Goal: Information Seeking & Learning: Understand process/instructions

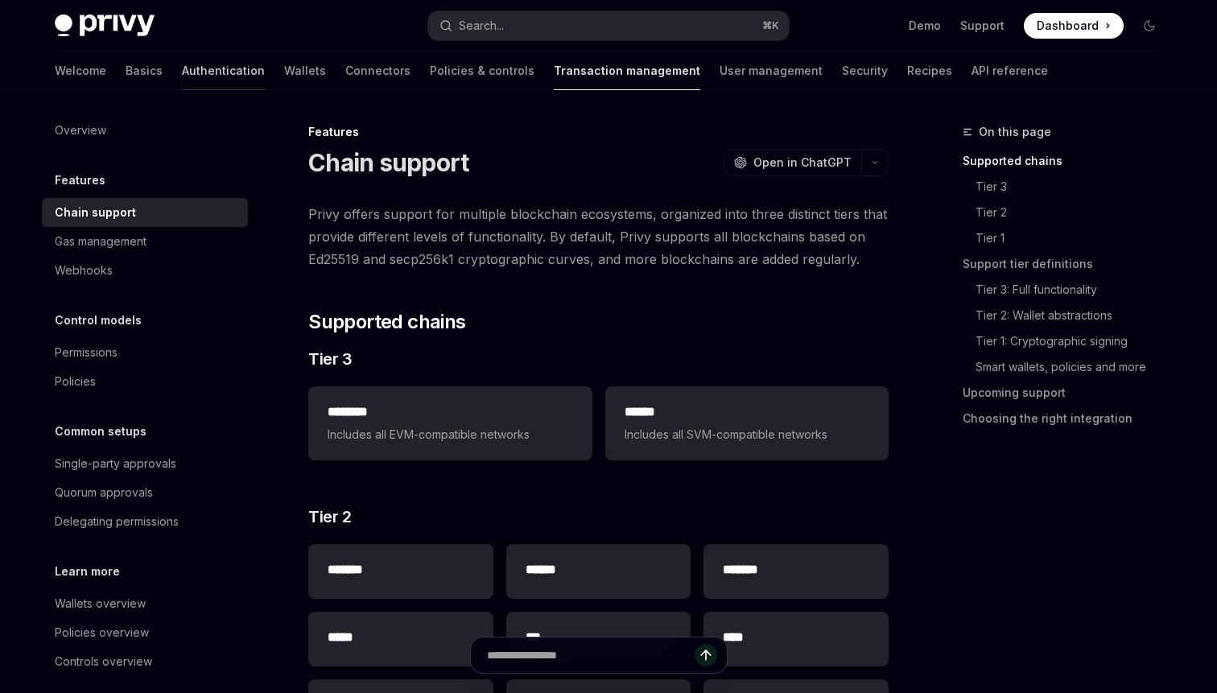
click at [182, 79] on link "Authentication" at bounding box center [223, 71] width 83 height 39
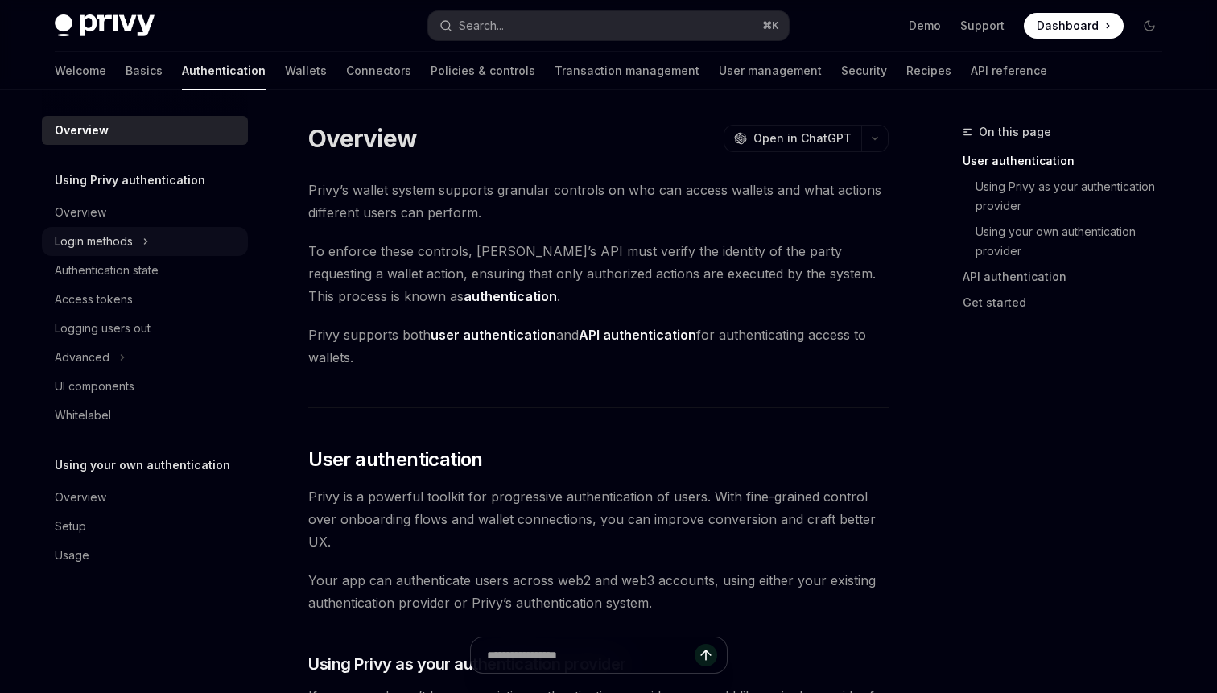
click at [117, 248] on div "Login methods" at bounding box center [94, 241] width 78 height 19
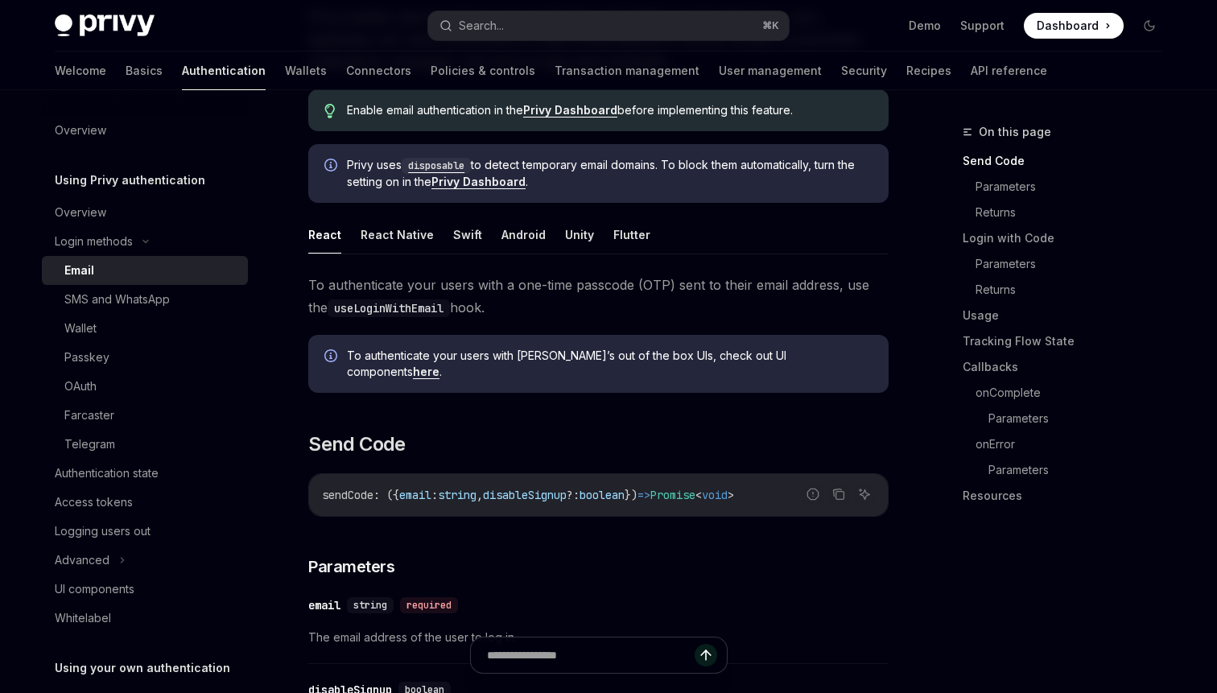
scroll to position [196, 0]
click at [623, 242] on button "Flutter" at bounding box center [631, 236] width 37 height 38
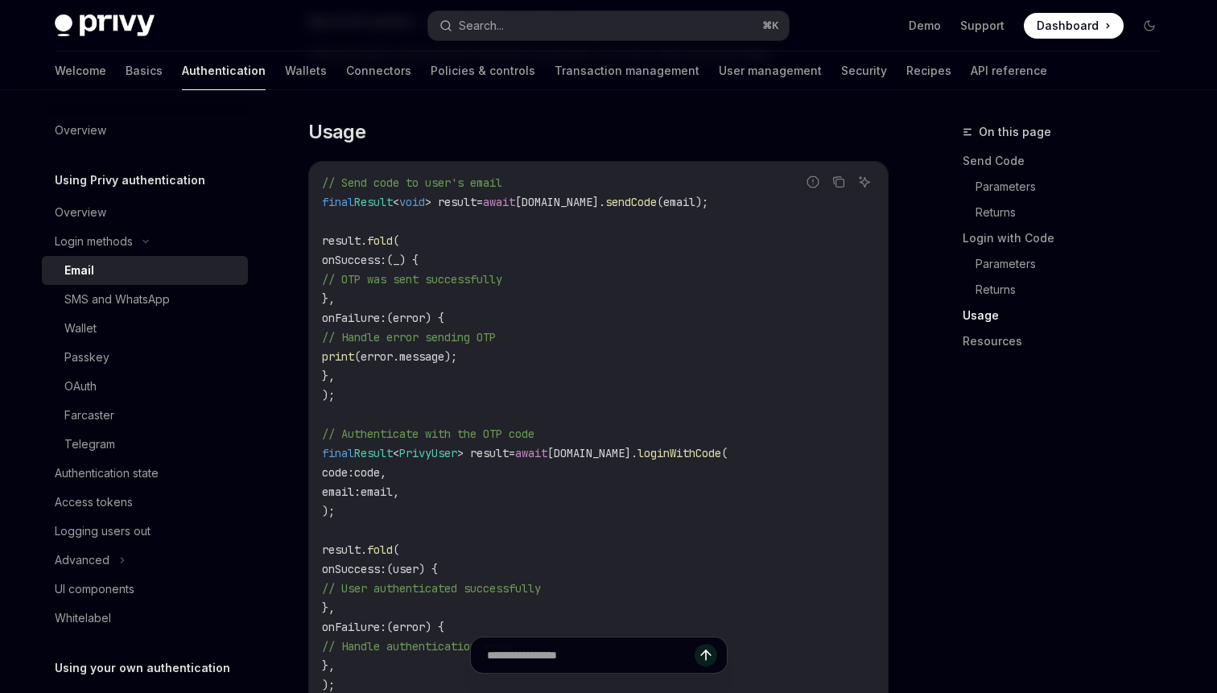
scroll to position [1377, 0]
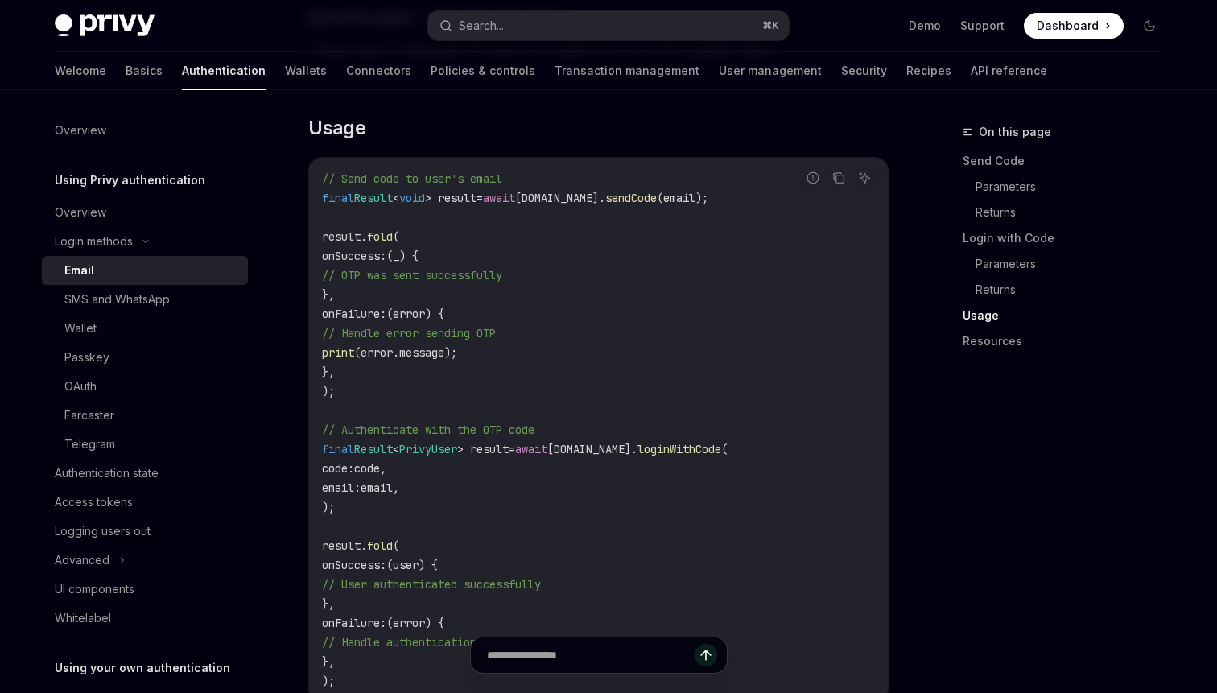
click at [545, 277] on code "// Send code to user's email final Result < void > result = await [DOMAIN_NAME]…" at bounding box center [598, 430] width 553 height 522
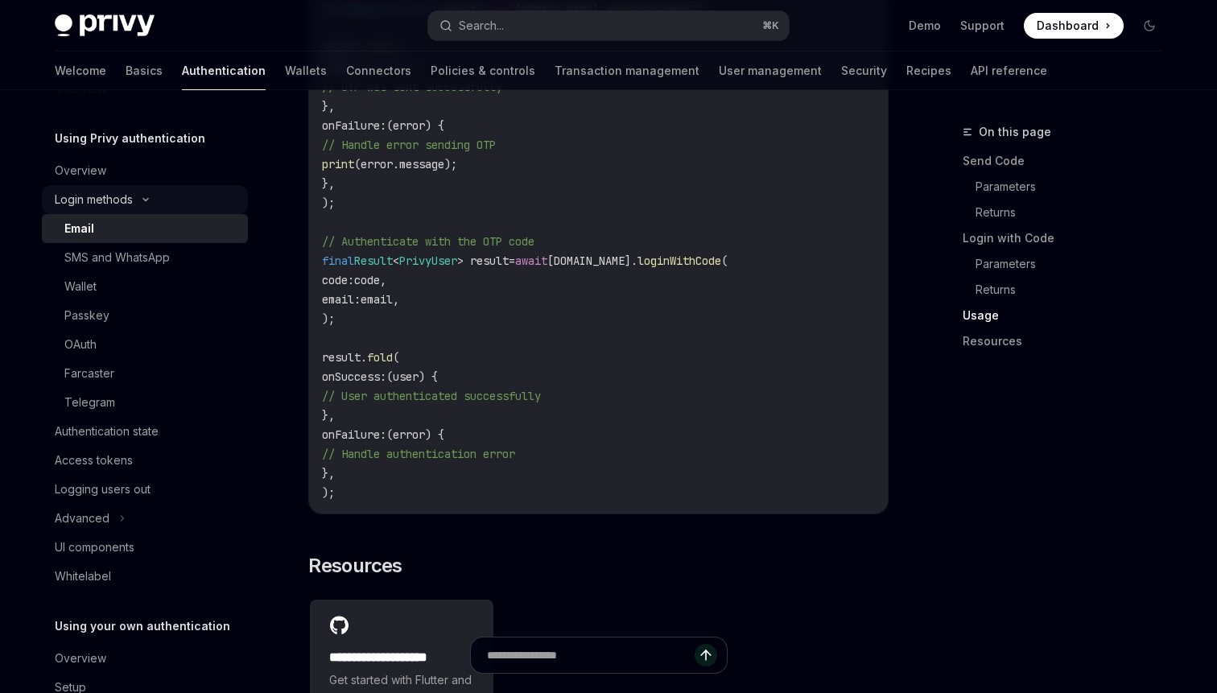
scroll to position [47, 0]
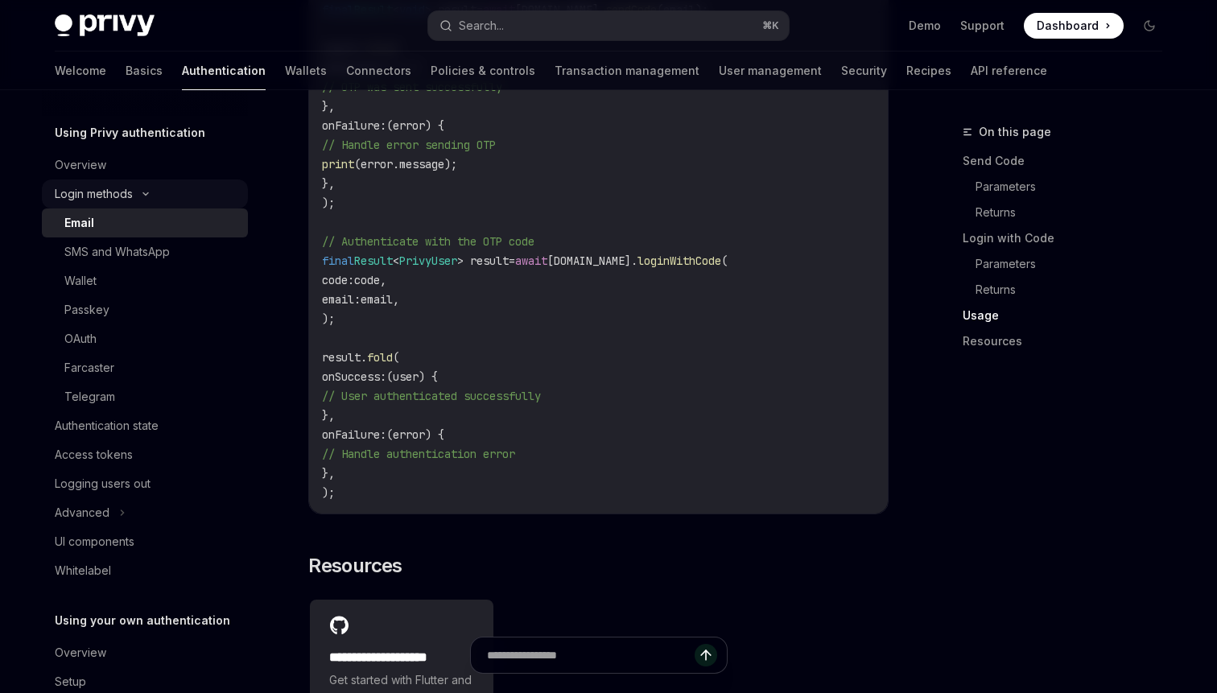
click at [147, 190] on div "Login methods" at bounding box center [145, 194] width 206 height 29
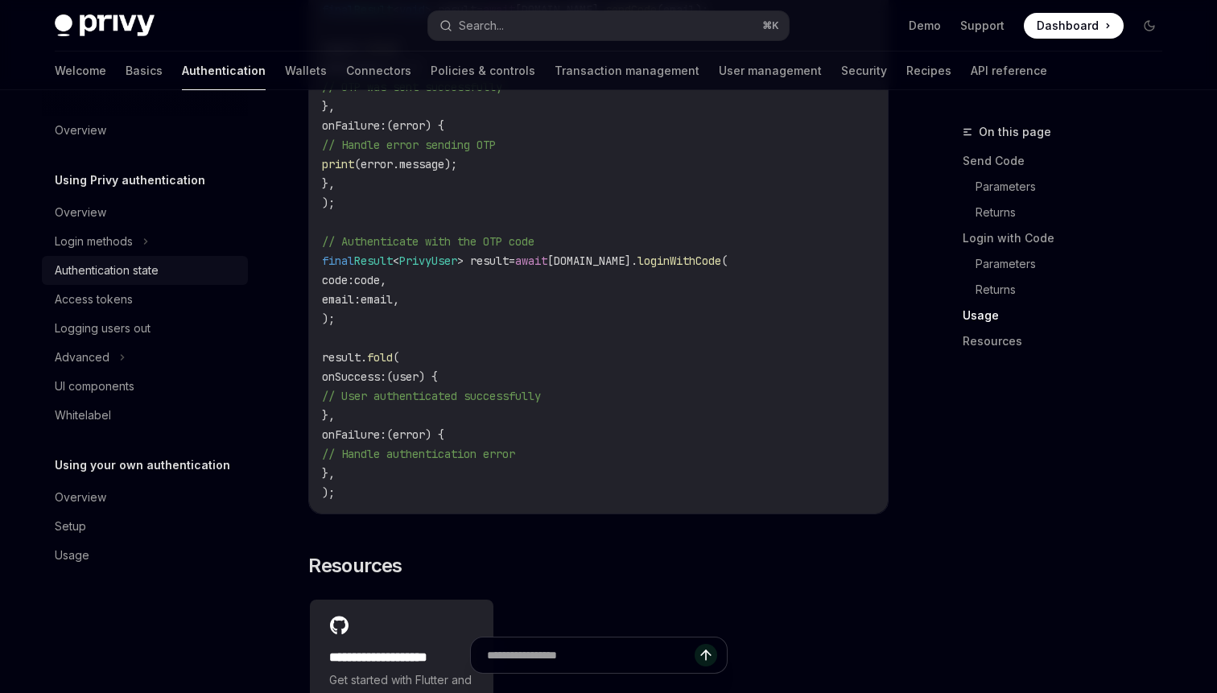
click at [138, 275] on div "Authentication state" at bounding box center [107, 270] width 104 height 19
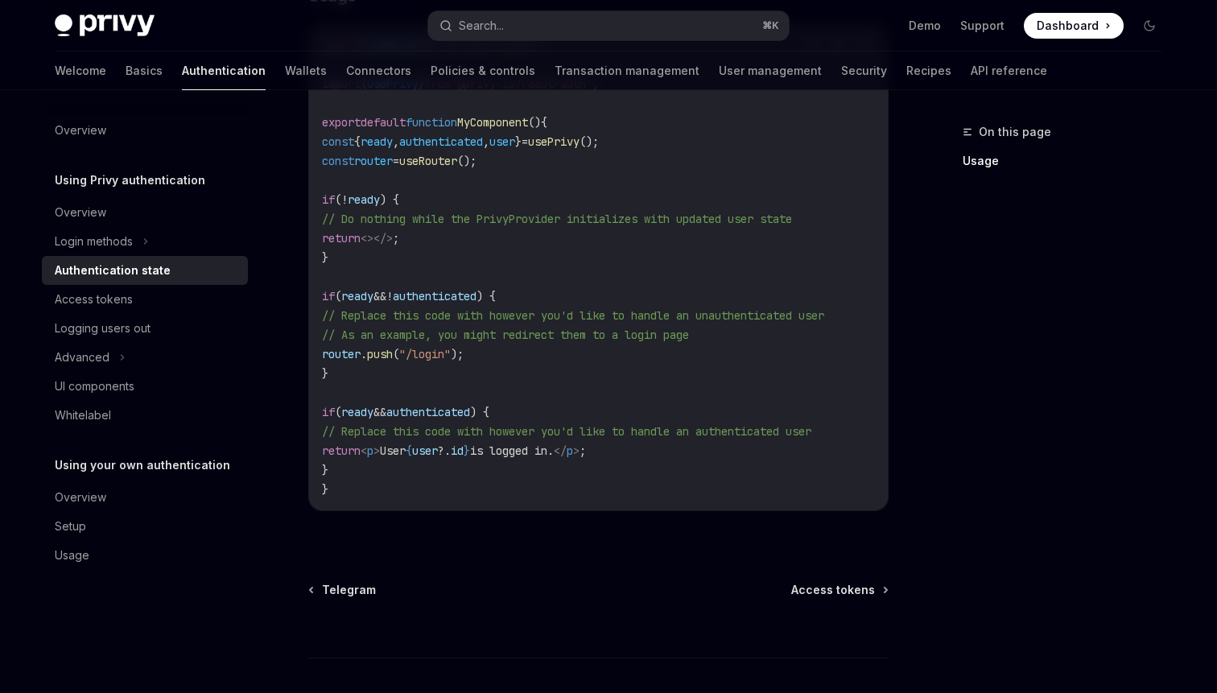
scroll to position [697, 0]
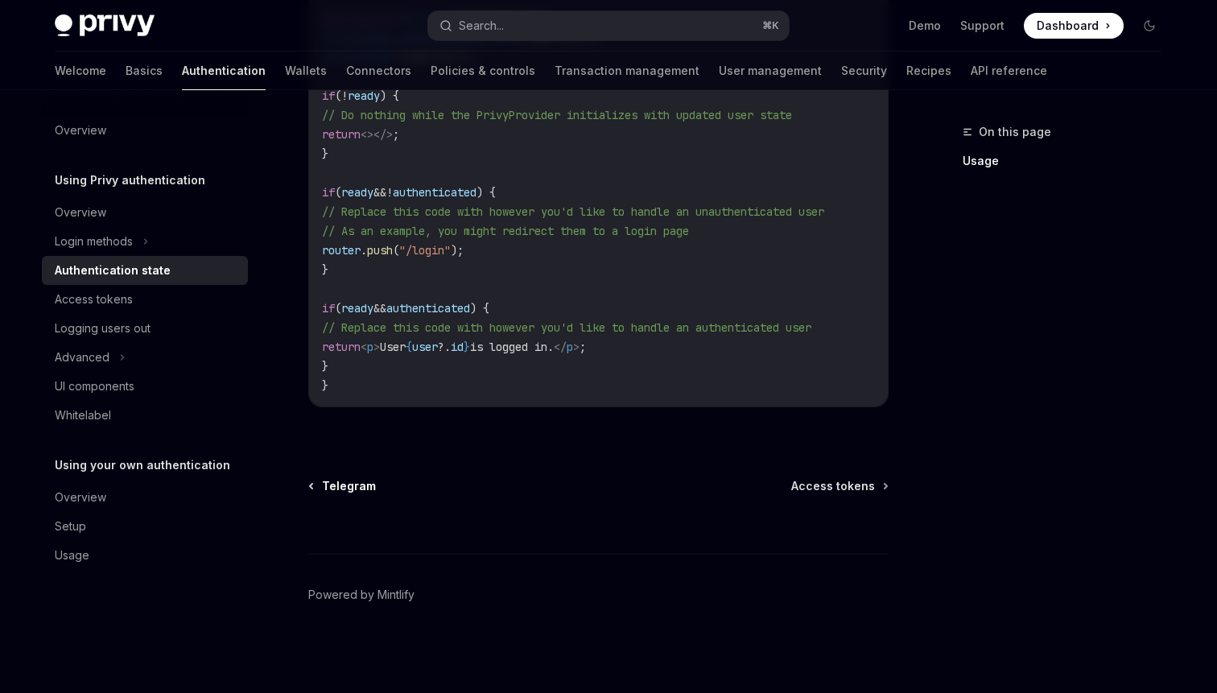
click at [337, 489] on span "Telegram" at bounding box center [349, 486] width 54 height 16
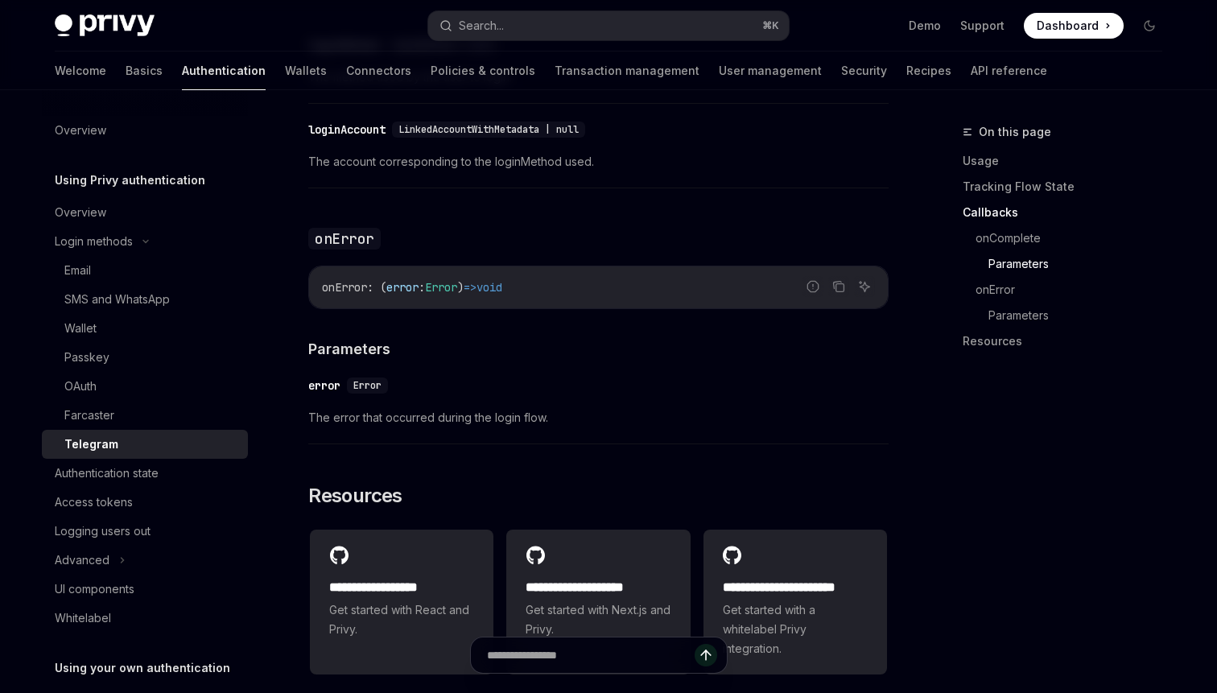
scroll to position [2287, 0]
click at [123, 506] on div "Access tokens" at bounding box center [94, 502] width 78 height 19
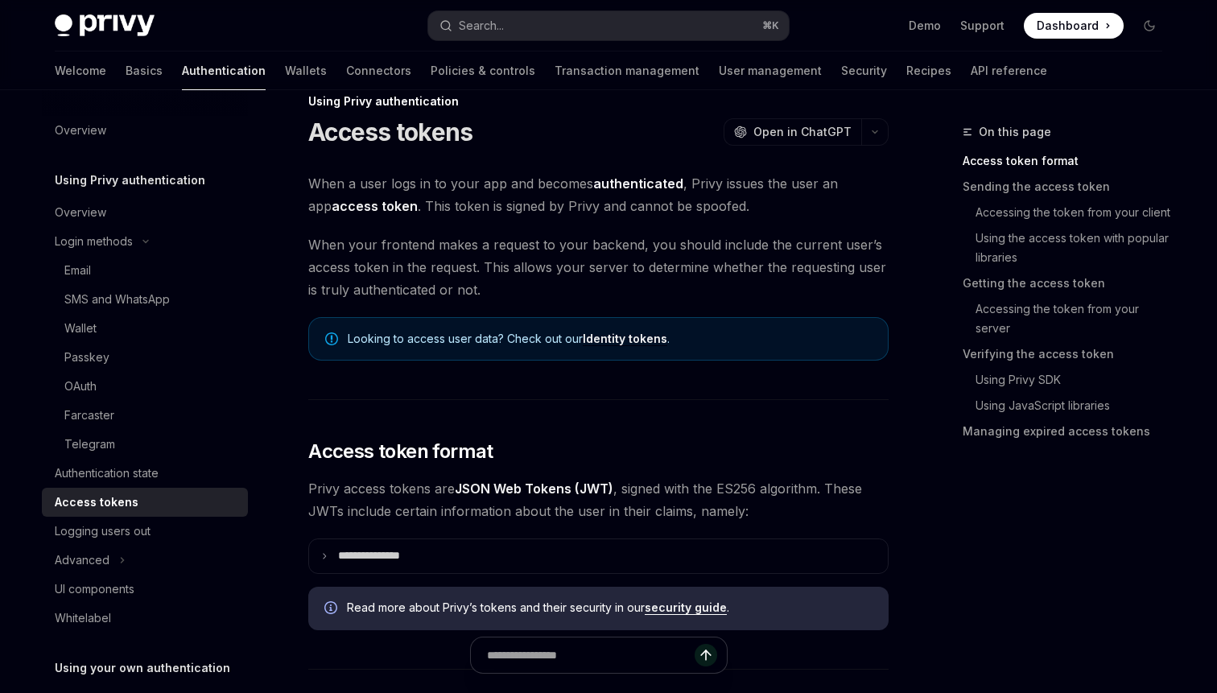
scroll to position [35, 0]
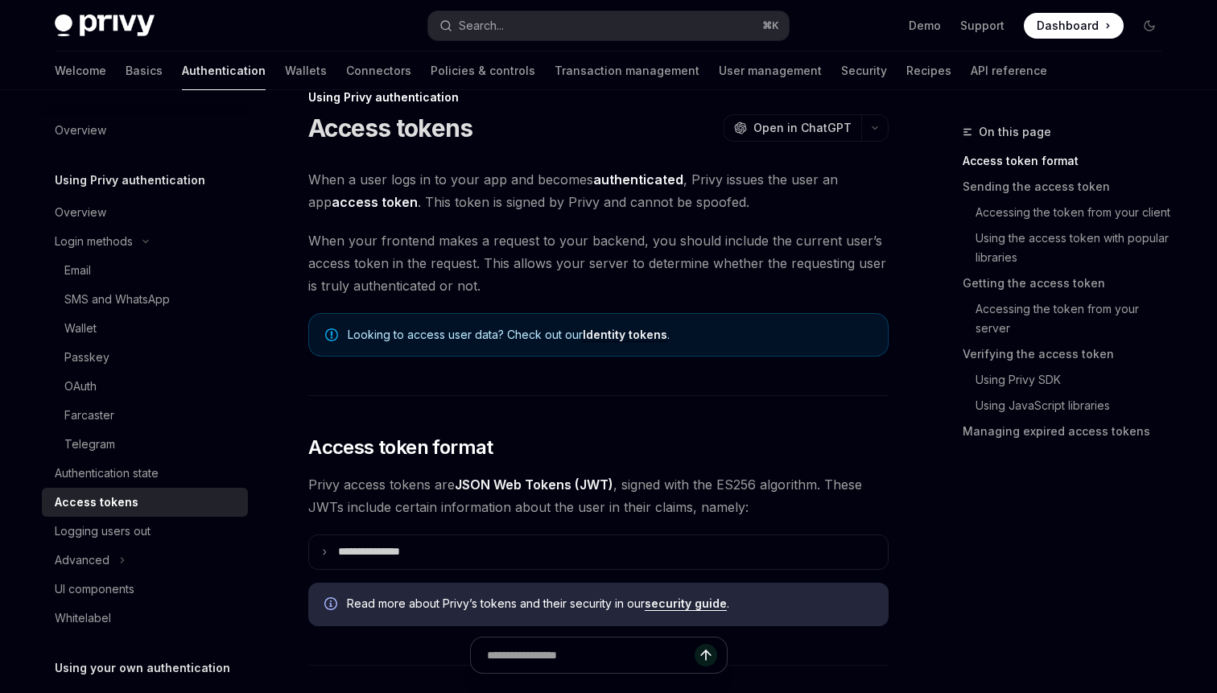
click at [703, 196] on span "When a user logs in to your app and becomes authenticated , Privy issues the us…" at bounding box center [598, 190] width 580 height 45
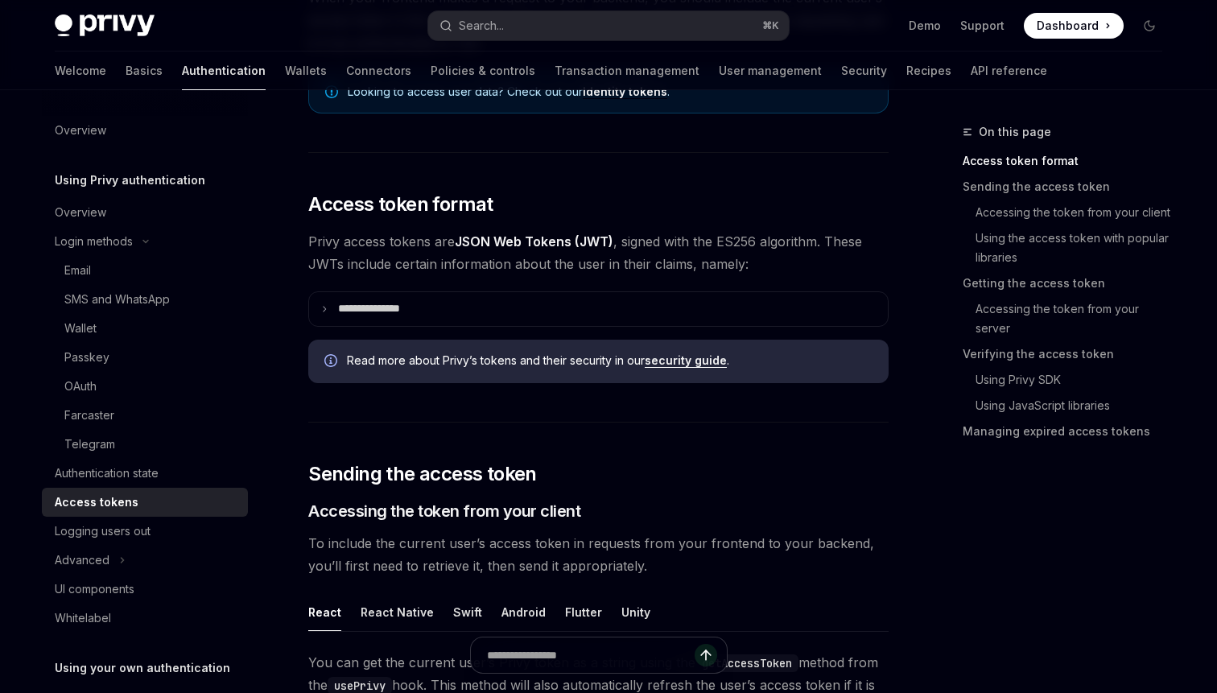
scroll to position [412, 0]
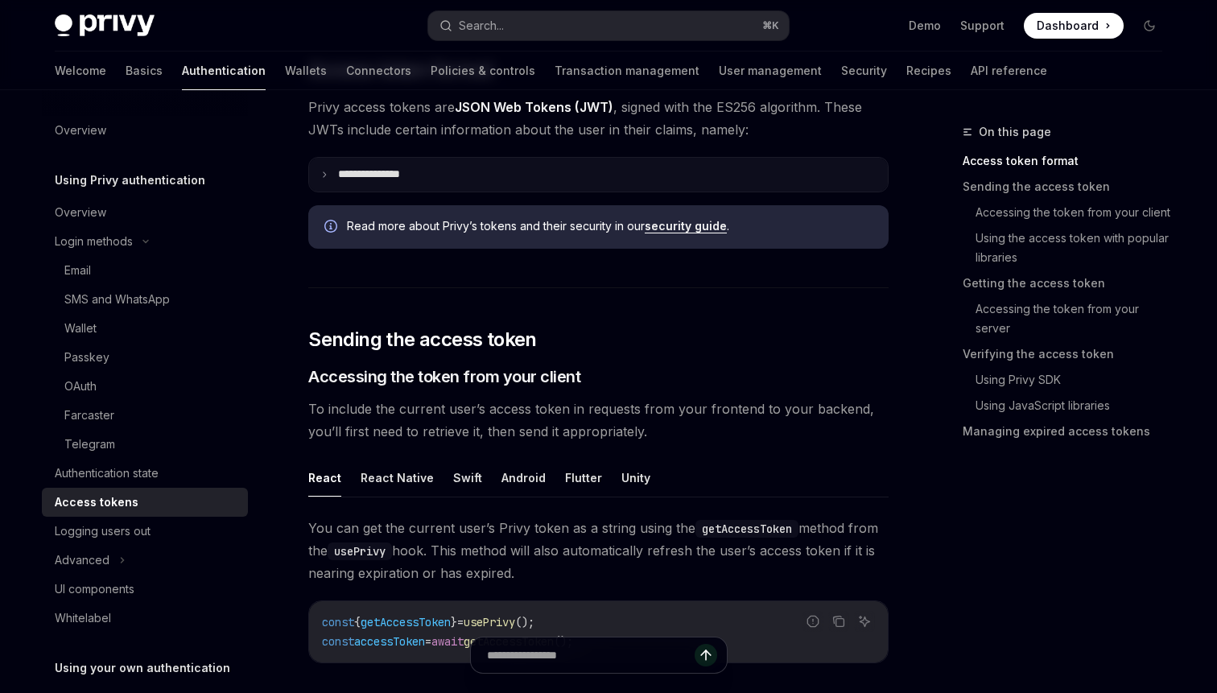
click at [341, 167] on p "**********" at bounding box center [382, 174] width 88 height 14
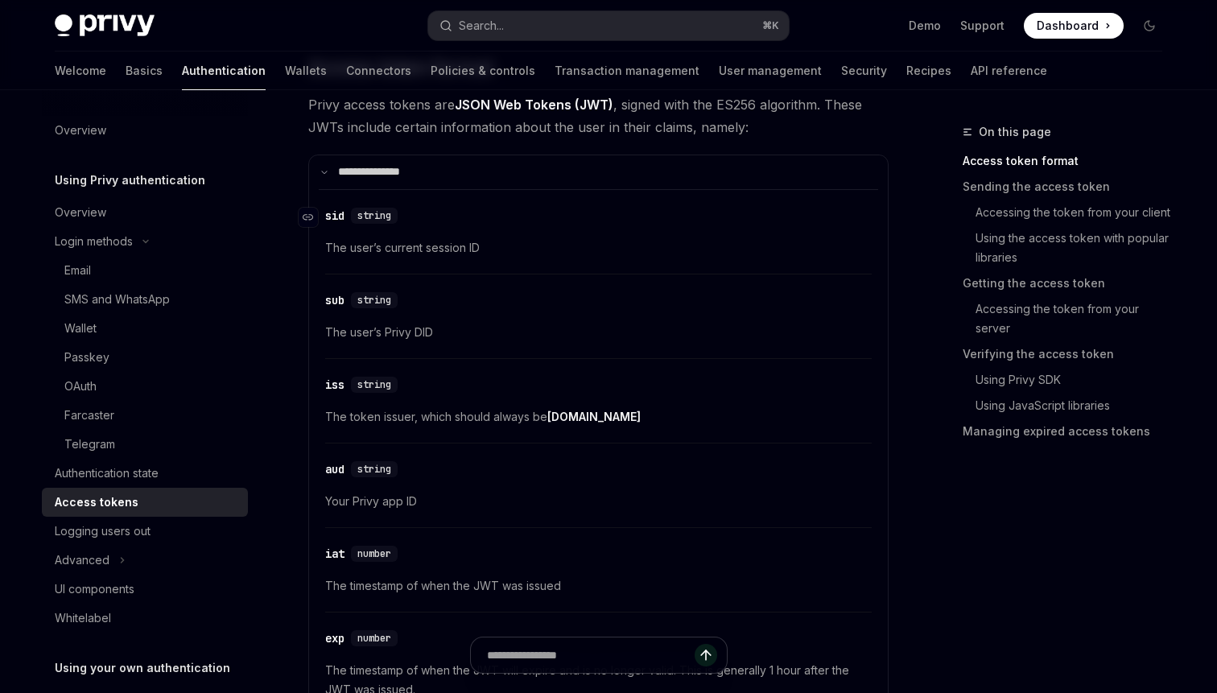
scroll to position [413, 0]
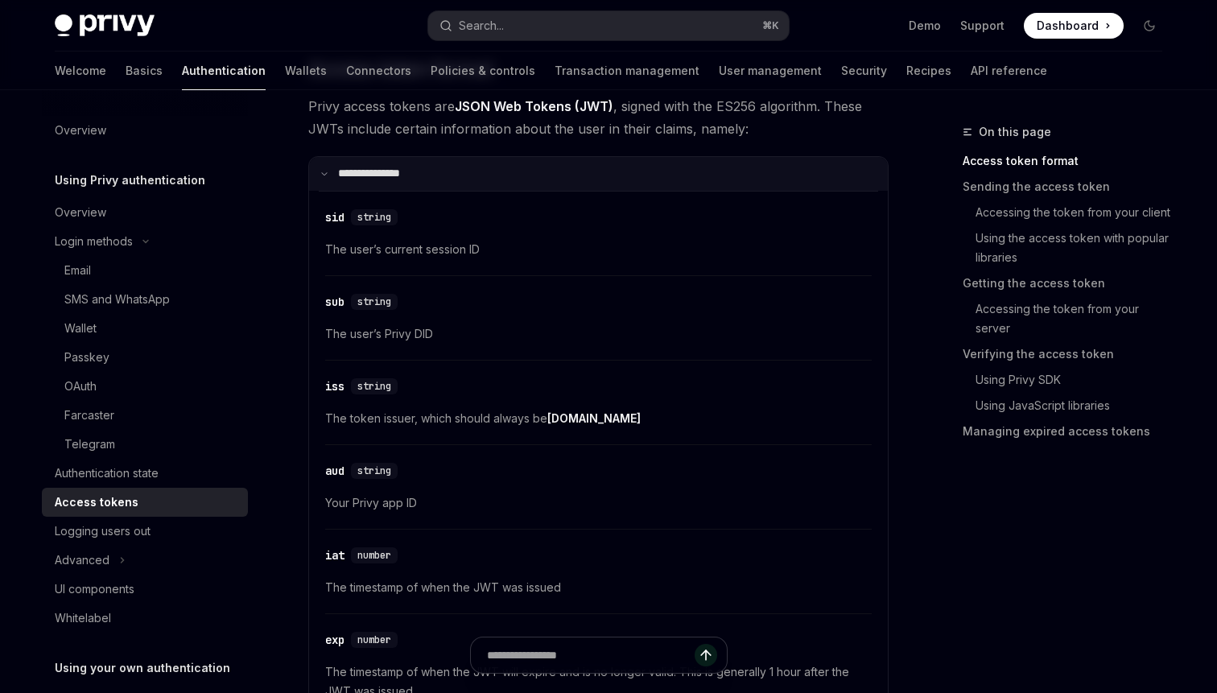
click at [339, 178] on p "**********" at bounding box center [379, 174] width 82 height 14
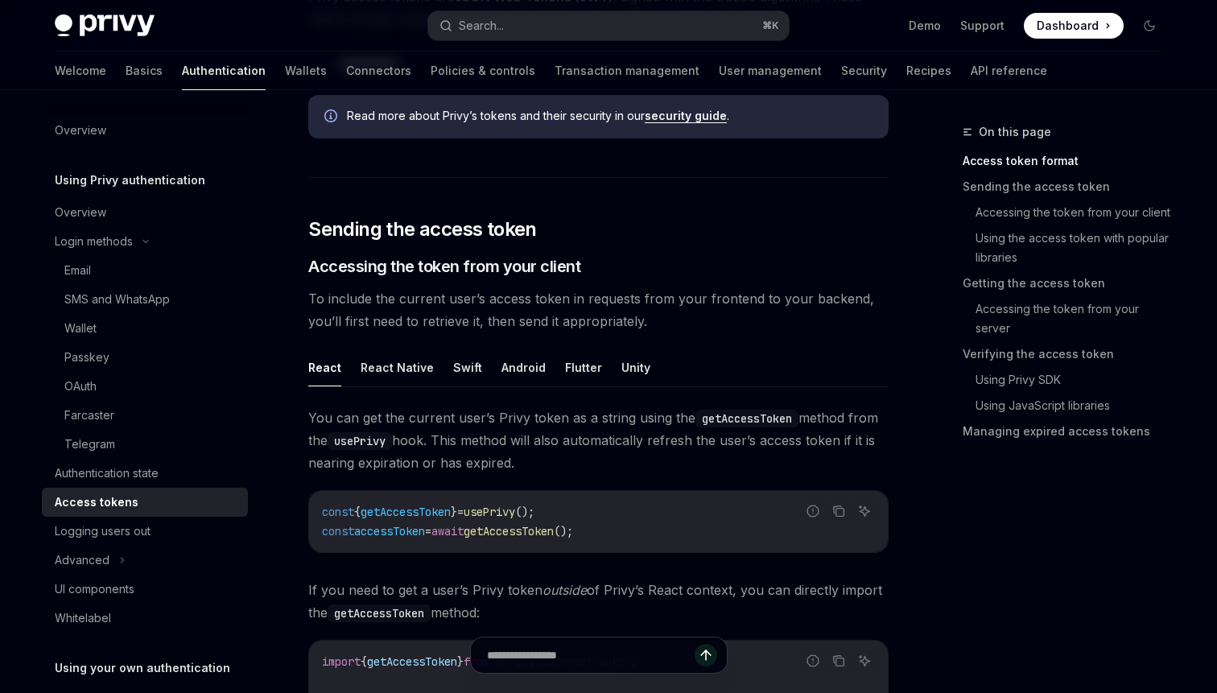
scroll to position [579, 0]
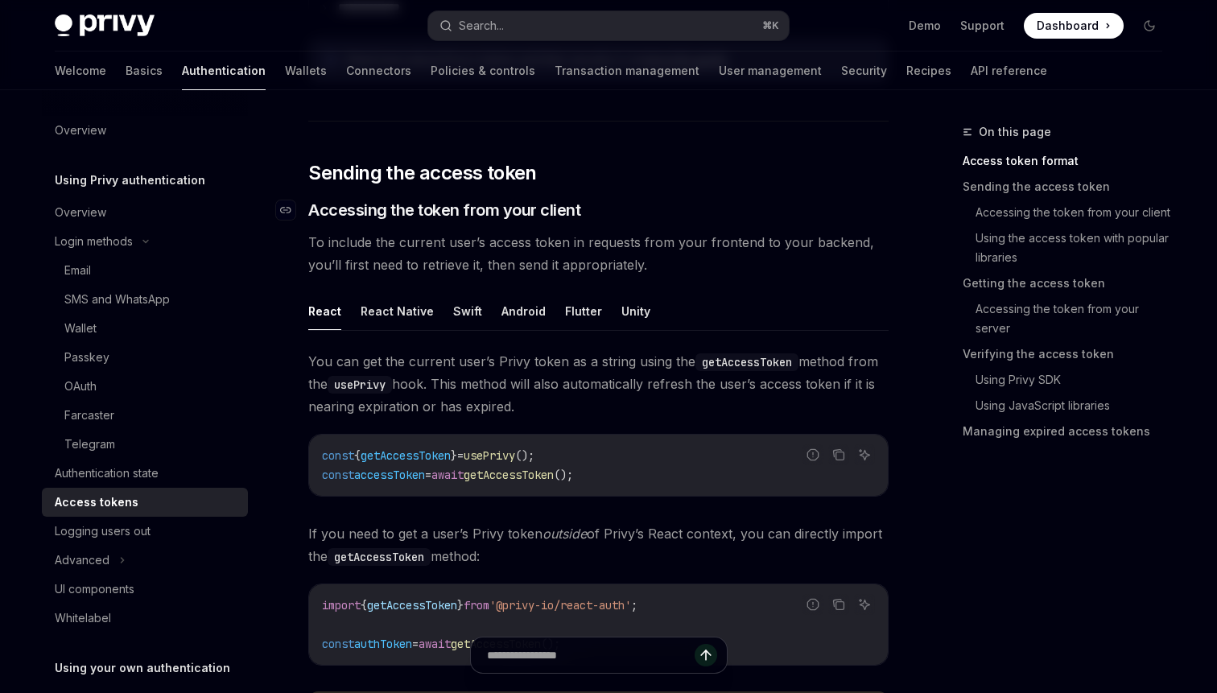
click at [336, 213] on span "Accessing the token from your client" at bounding box center [444, 210] width 272 height 23
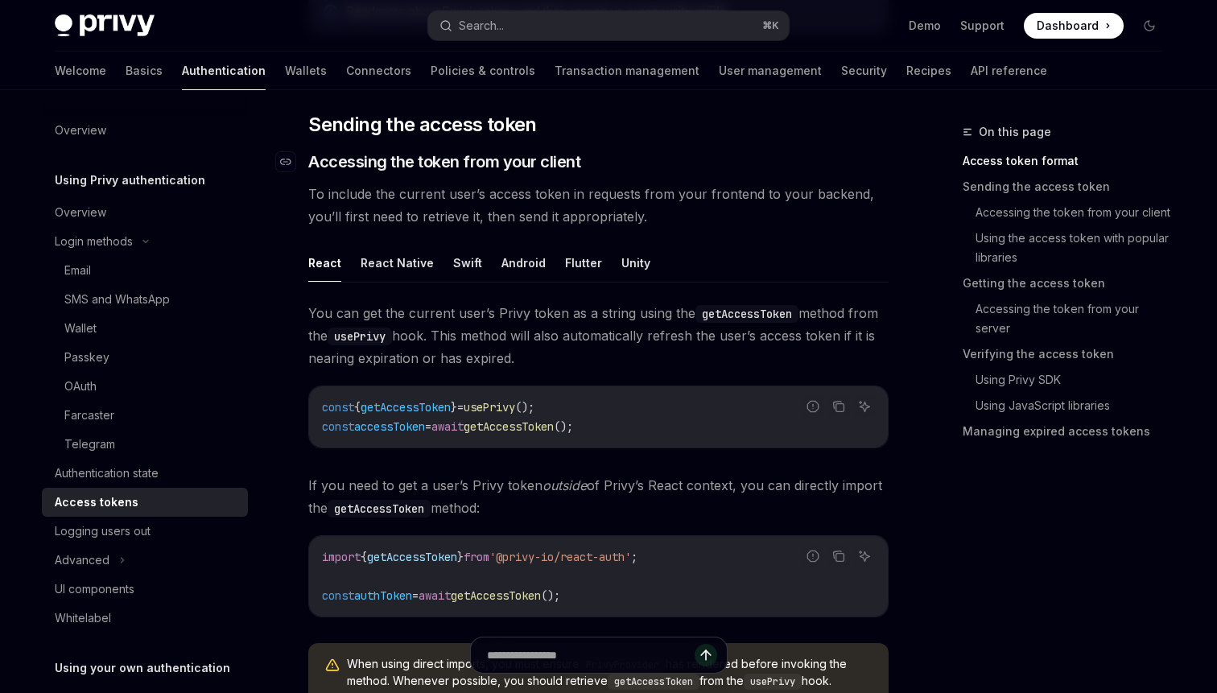
scroll to position [654, 0]
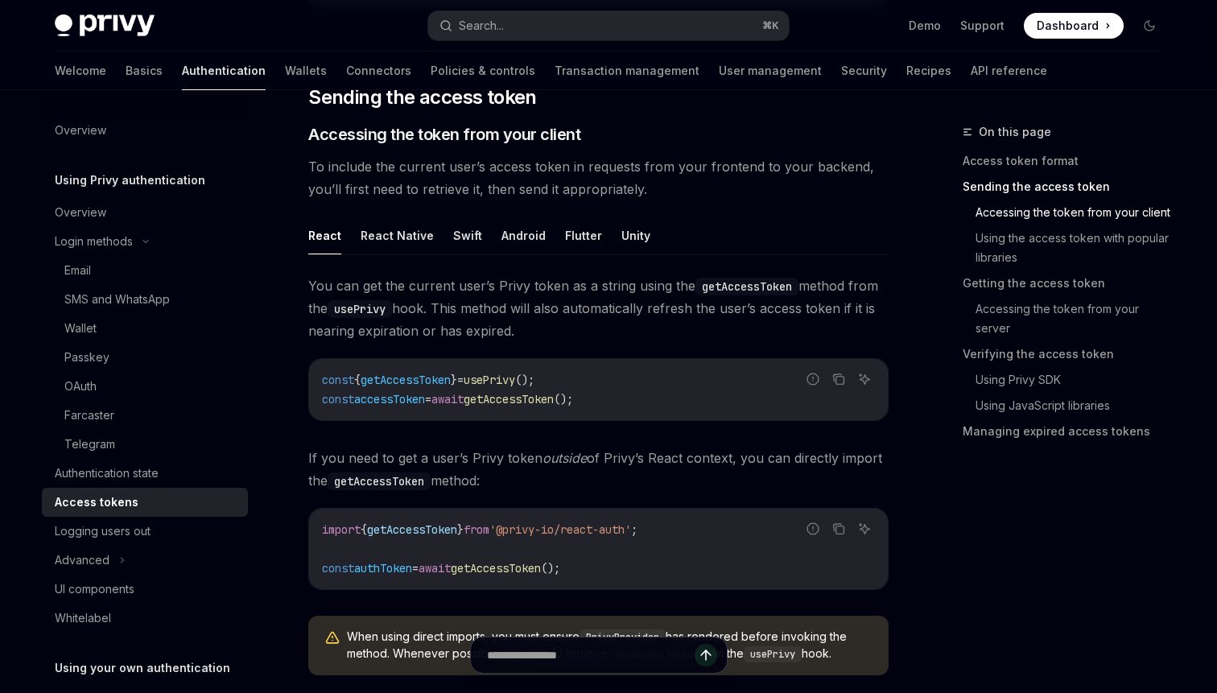
click at [547, 184] on span "To include the current user’s access token in requests from your frontend to yo…" at bounding box center [598, 177] width 580 height 45
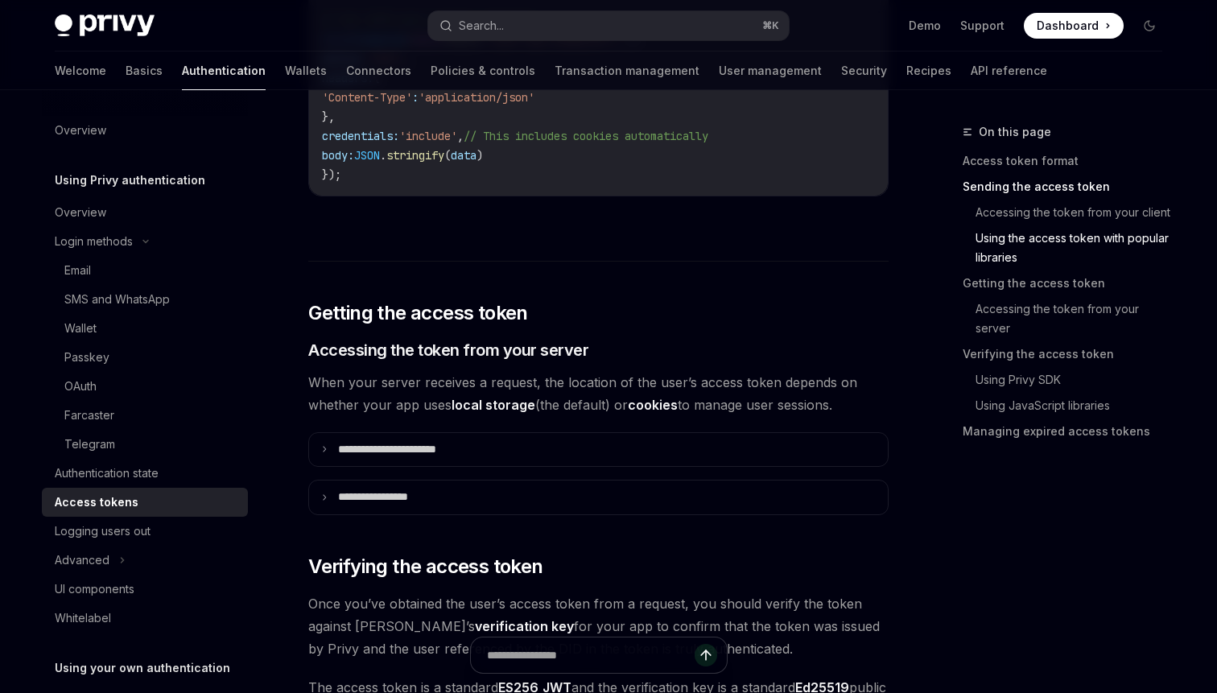
scroll to position [1852, 0]
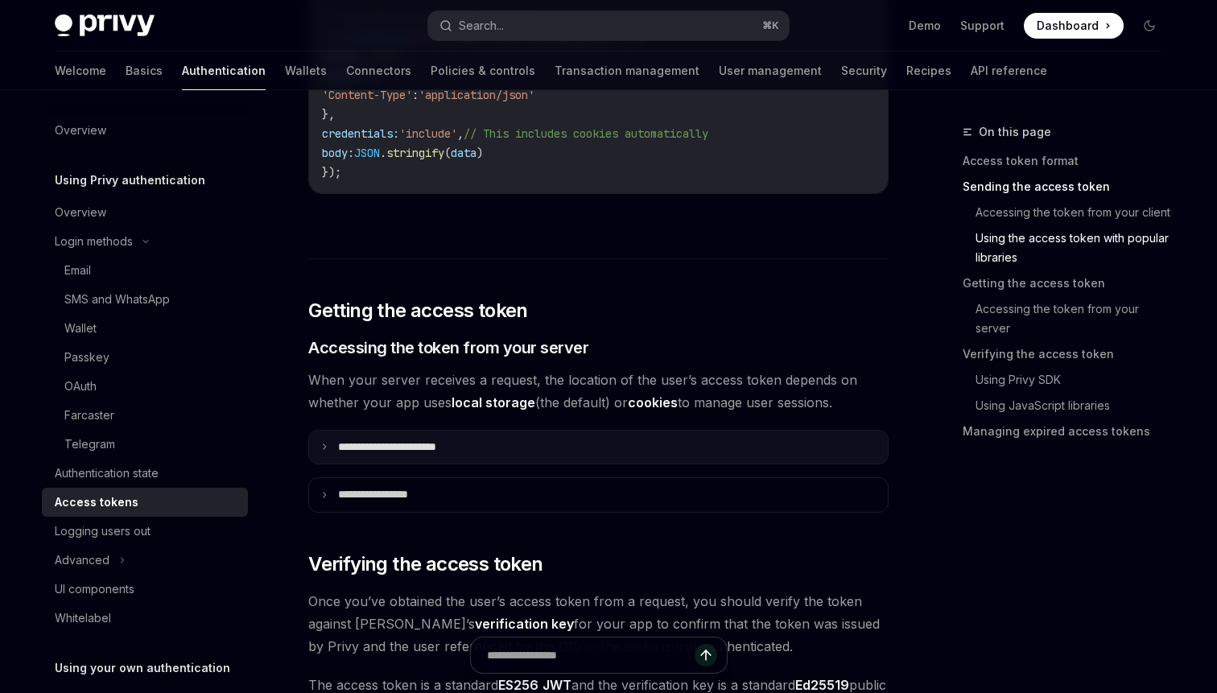
click at [422, 452] on summary "**********" at bounding box center [598, 448] width 579 height 34
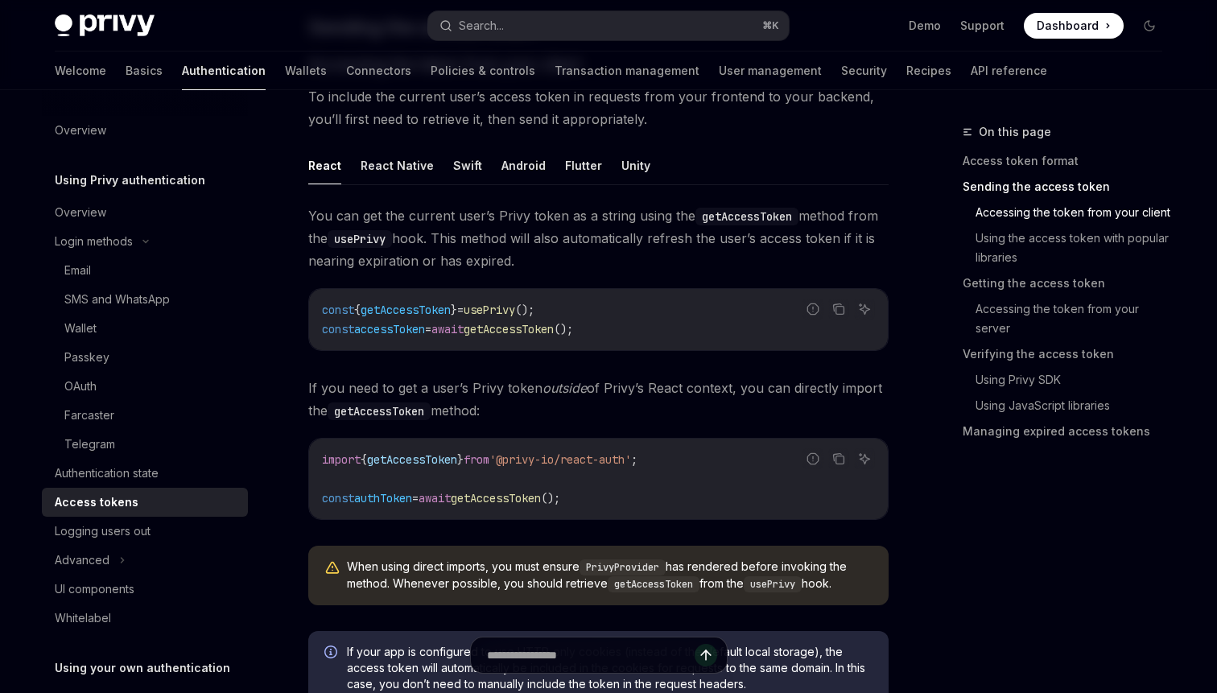
scroll to position [723, 0]
click at [535, 331] on span "getAccessToken" at bounding box center [509, 331] width 90 height 14
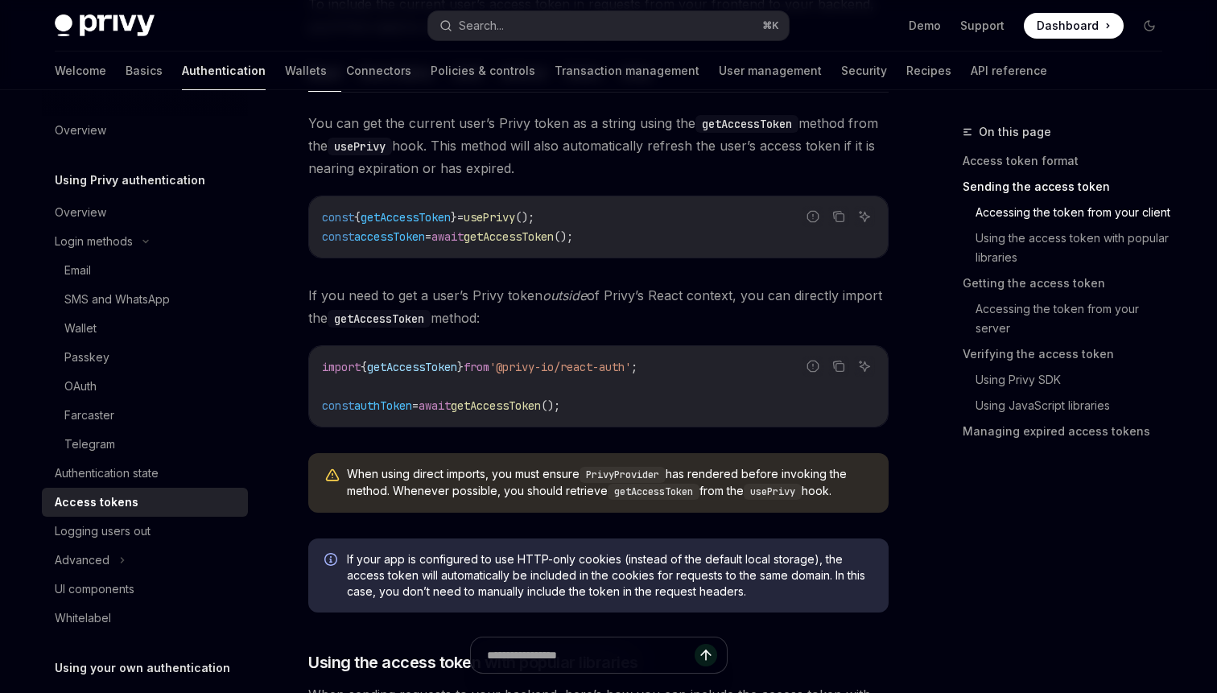
click at [409, 236] on span "accessToken" at bounding box center [389, 236] width 71 height 14
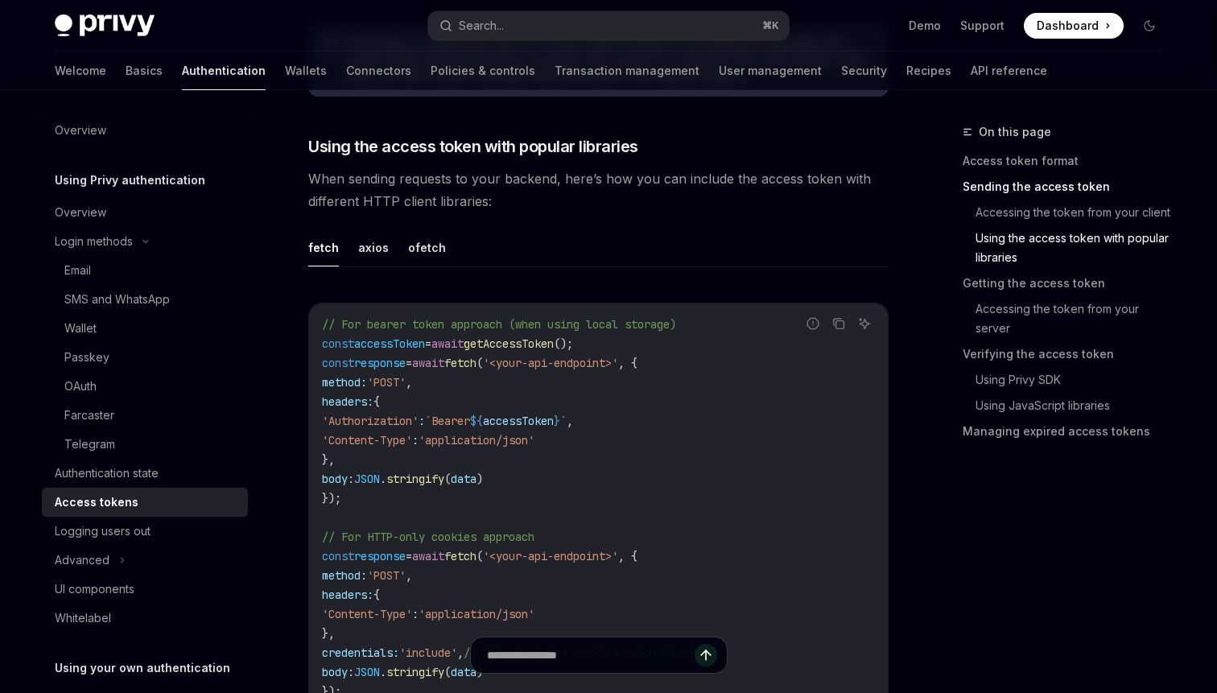
scroll to position [1466, 0]
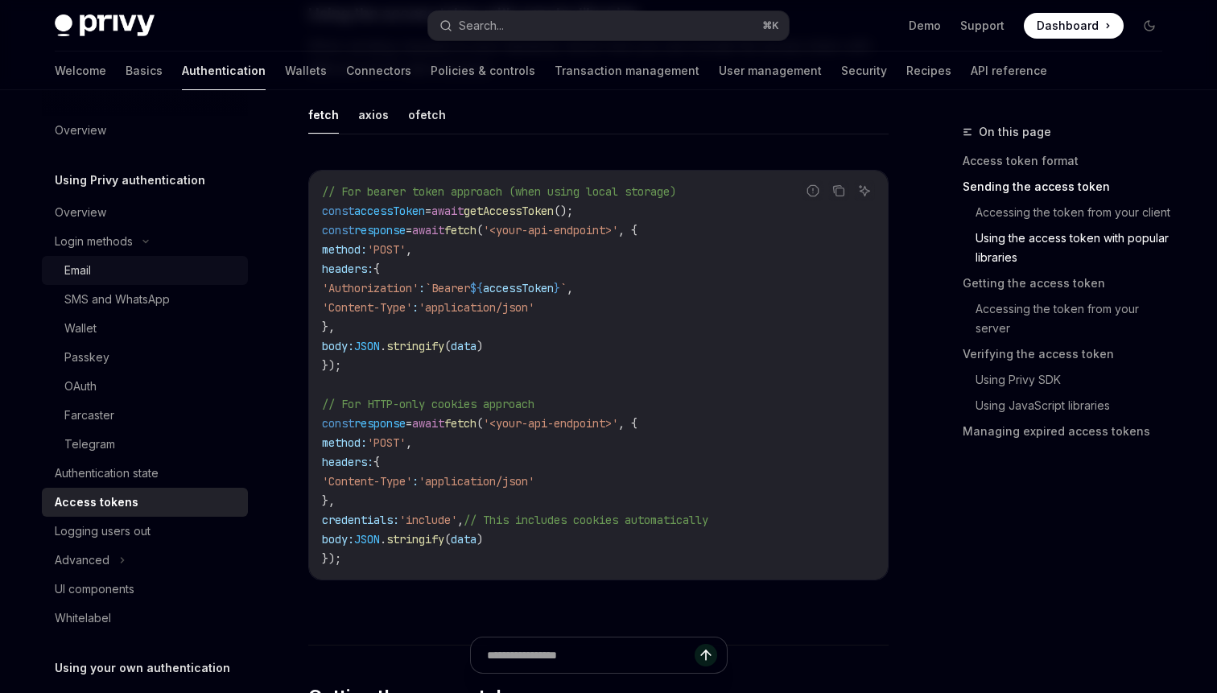
click at [85, 265] on div "Email" at bounding box center [77, 270] width 27 height 19
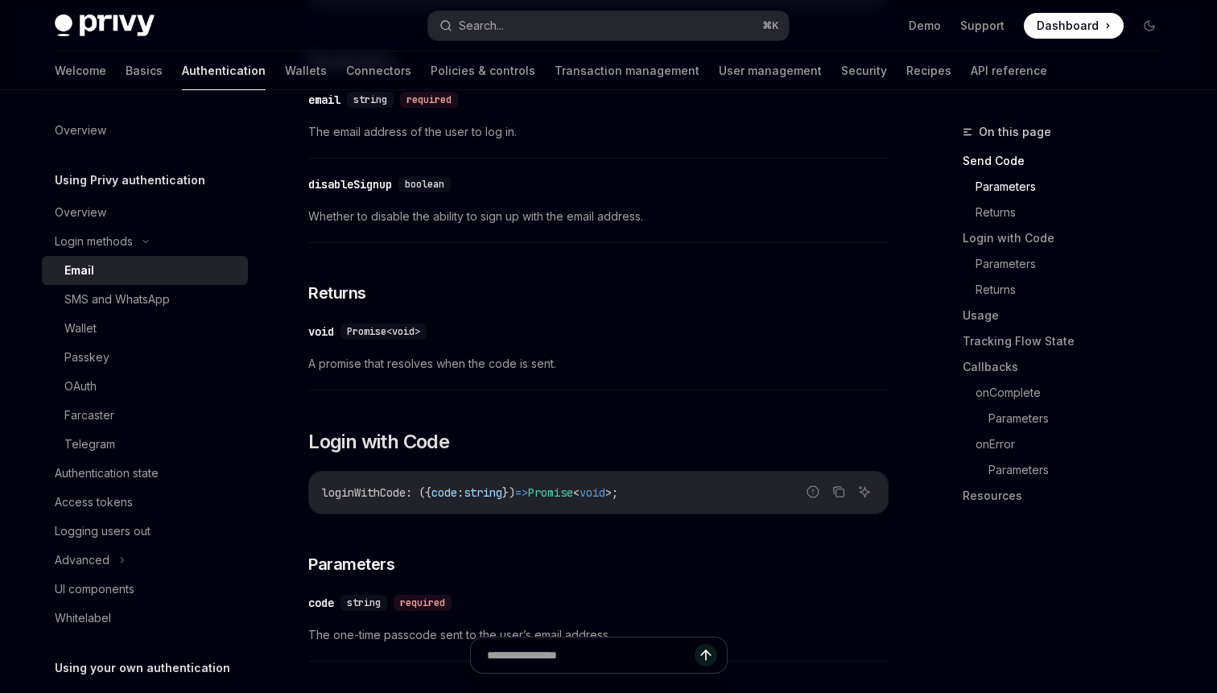
scroll to position [718, 0]
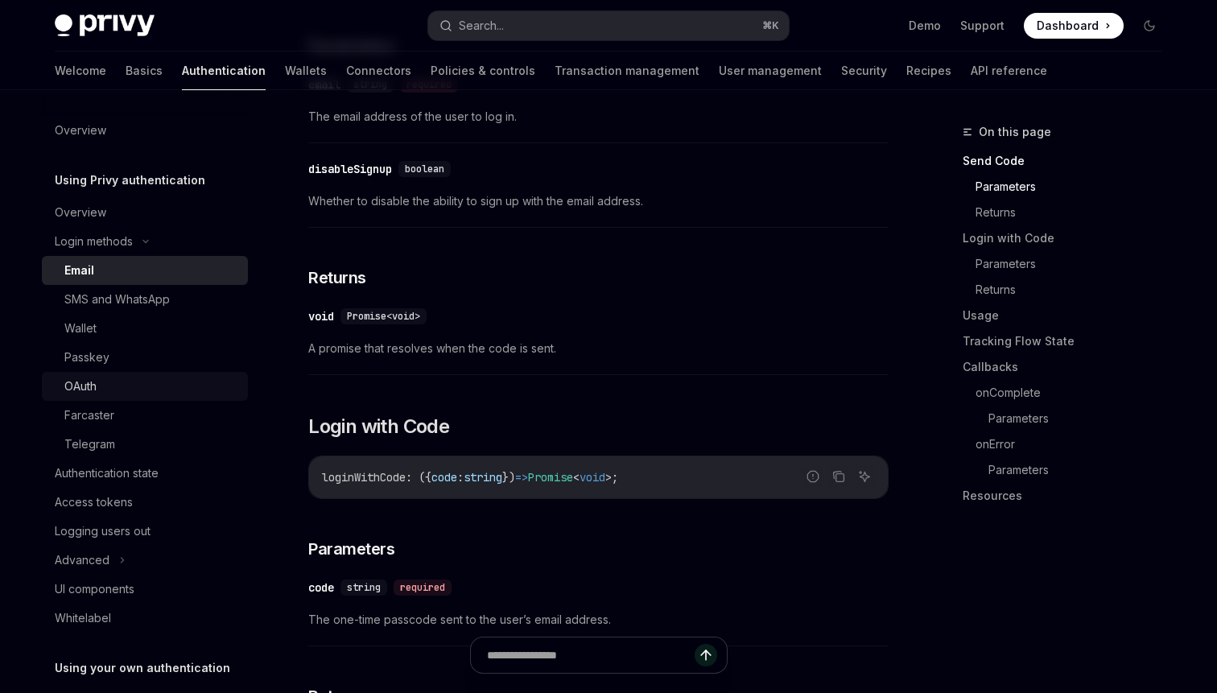
click at [93, 390] on div "OAuth" at bounding box center [80, 386] width 32 height 19
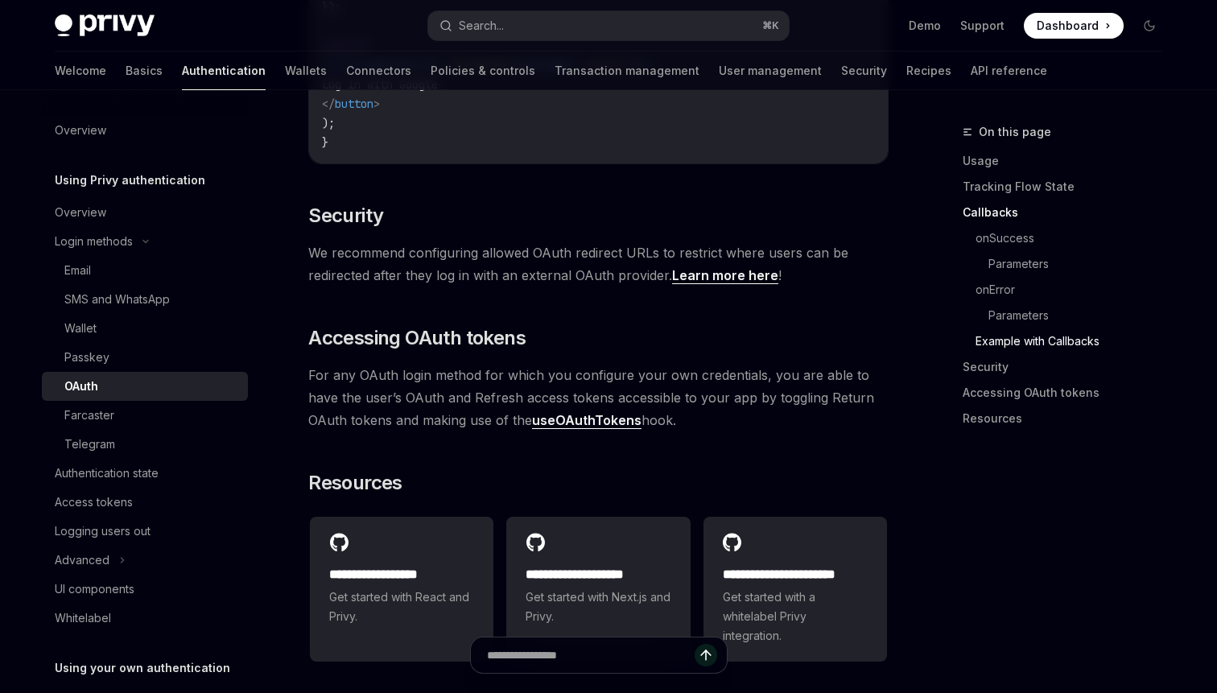
scroll to position [3352, 0]
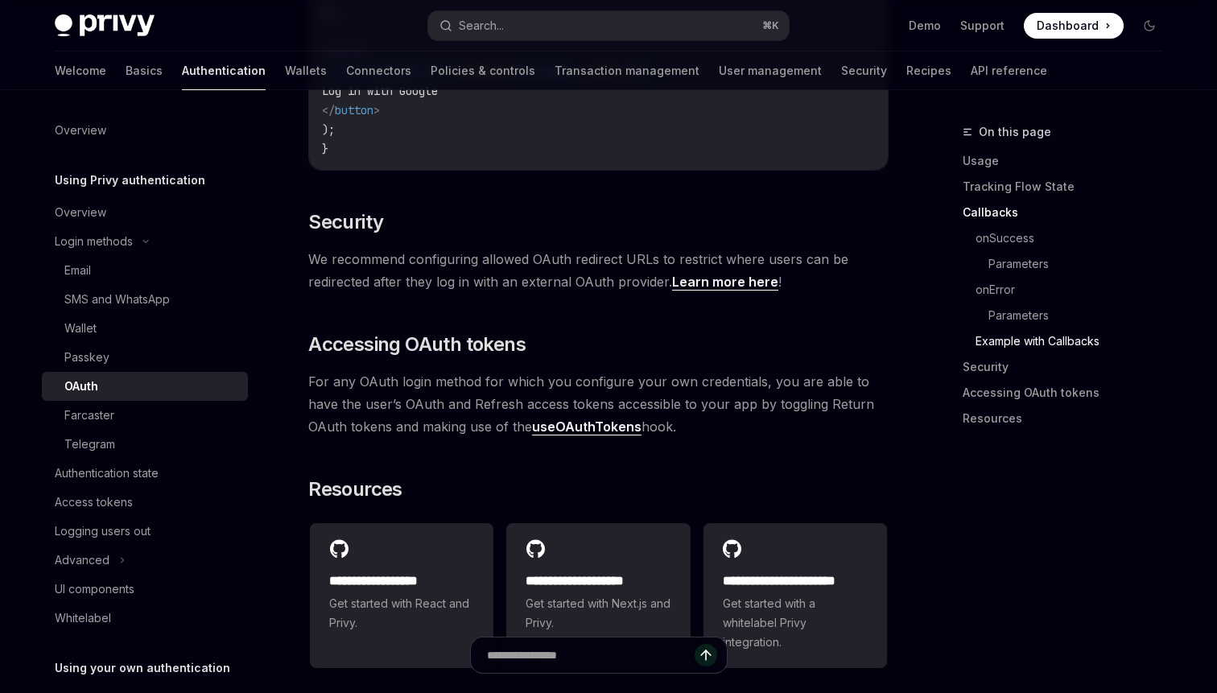
click at [532, 419] on link "useOAuthTokens" at bounding box center [586, 427] width 109 height 17
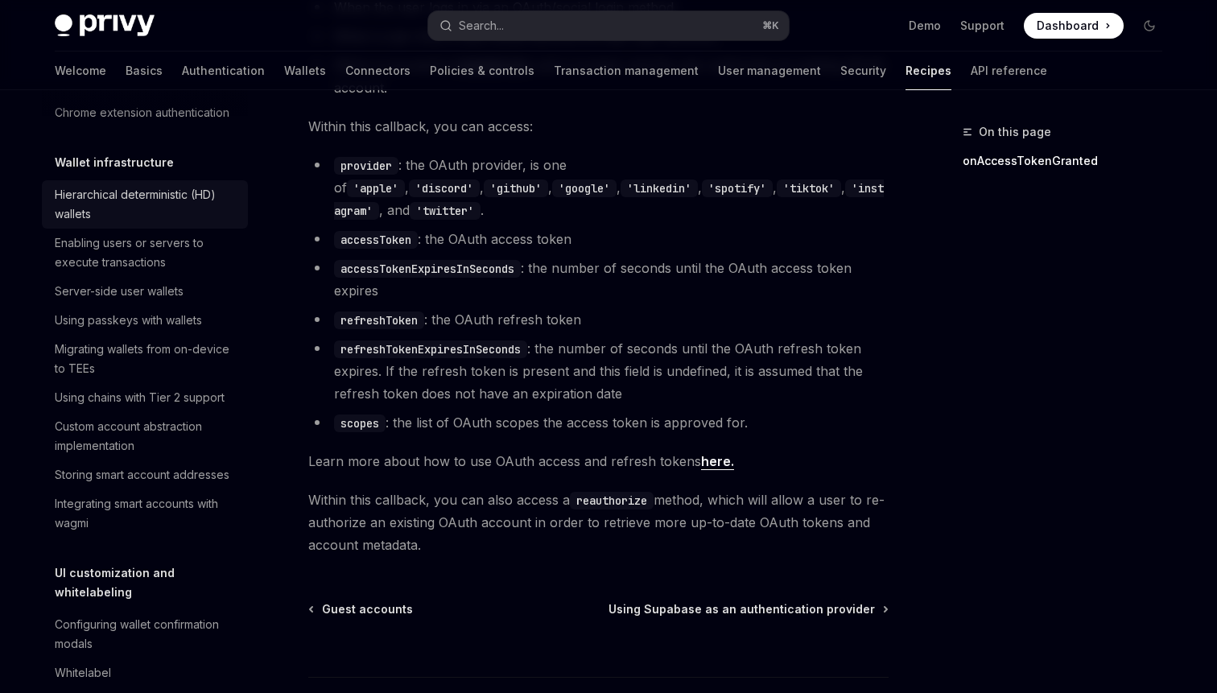
scroll to position [392, 0]
click at [347, 601] on span "Guest accounts" at bounding box center [367, 609] width 91 height 16
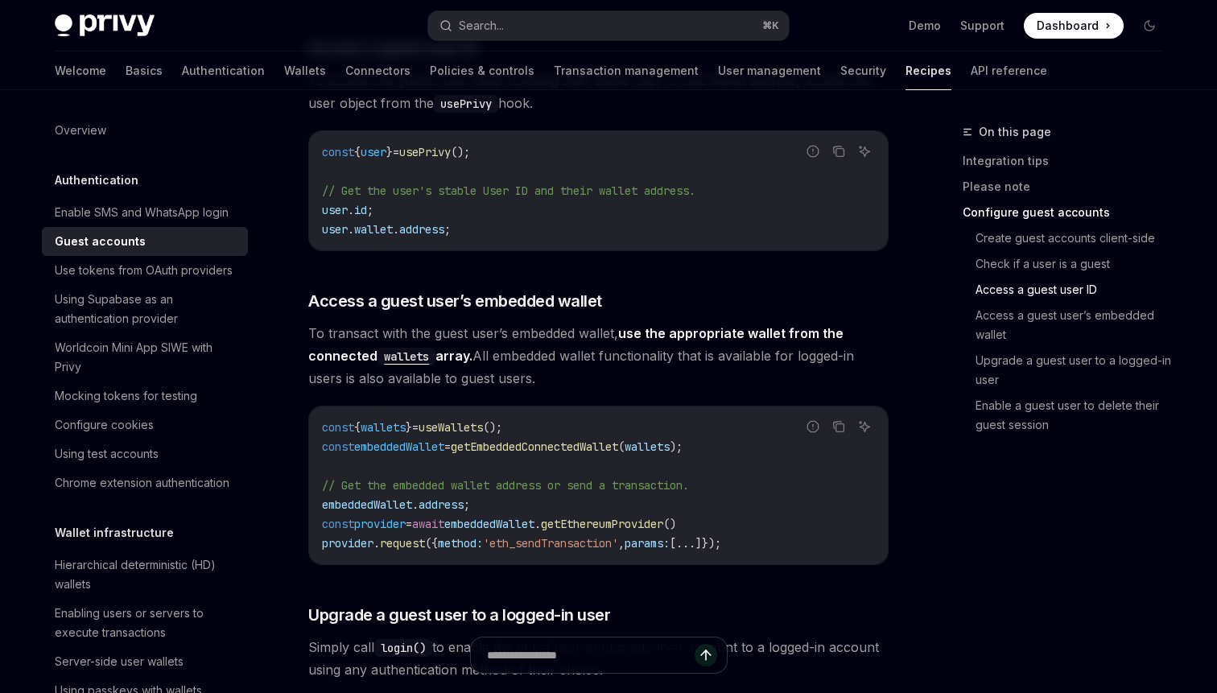
scroll to position [2446, 0]
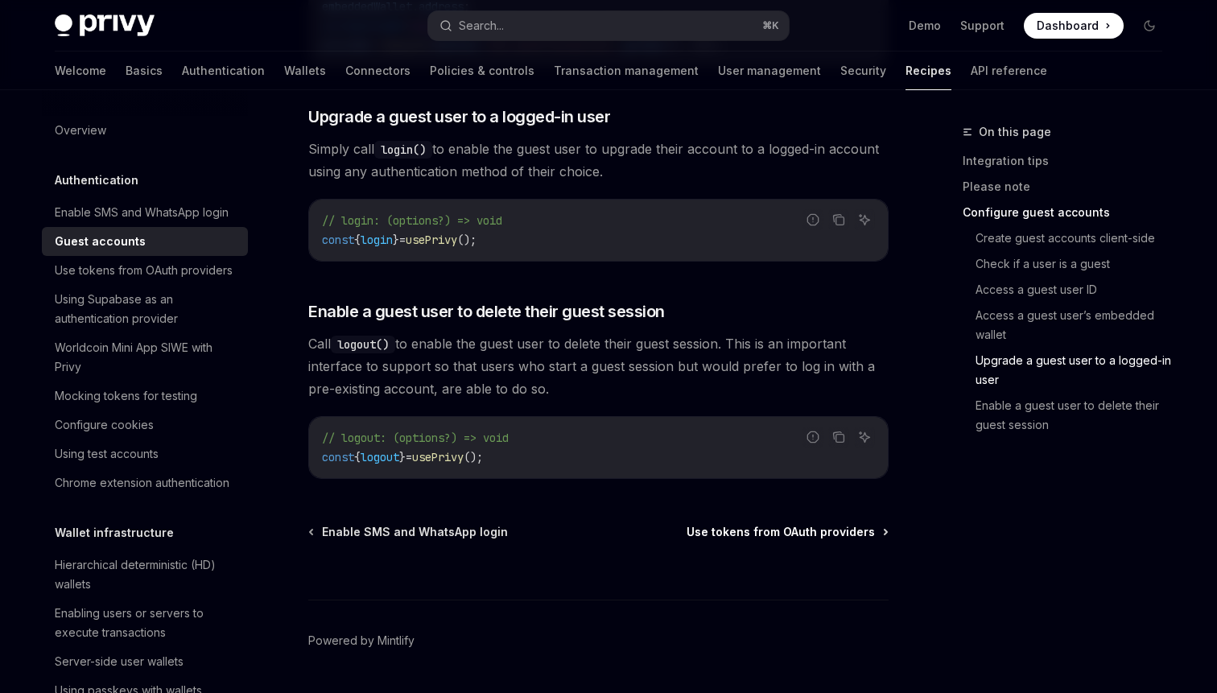
click at [760, 524] on span "Use tokens from OAuth providers" at bounding box center [781, 532] width 188 height 16
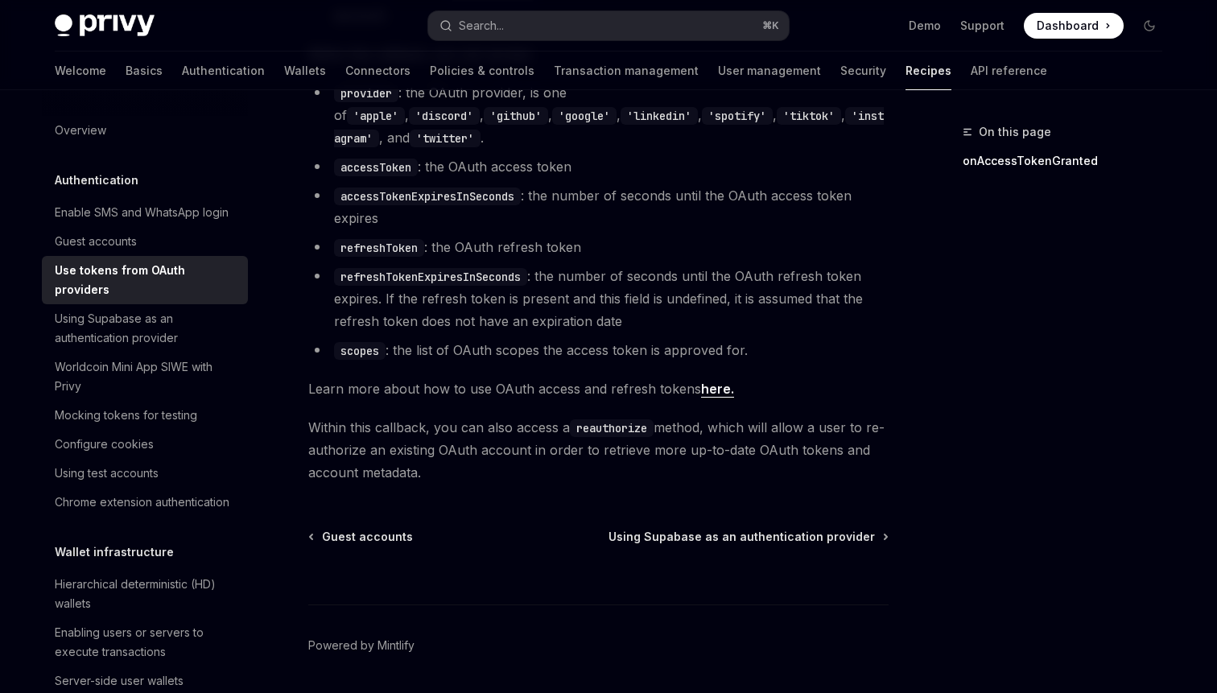
scroll to position [1066, 0]
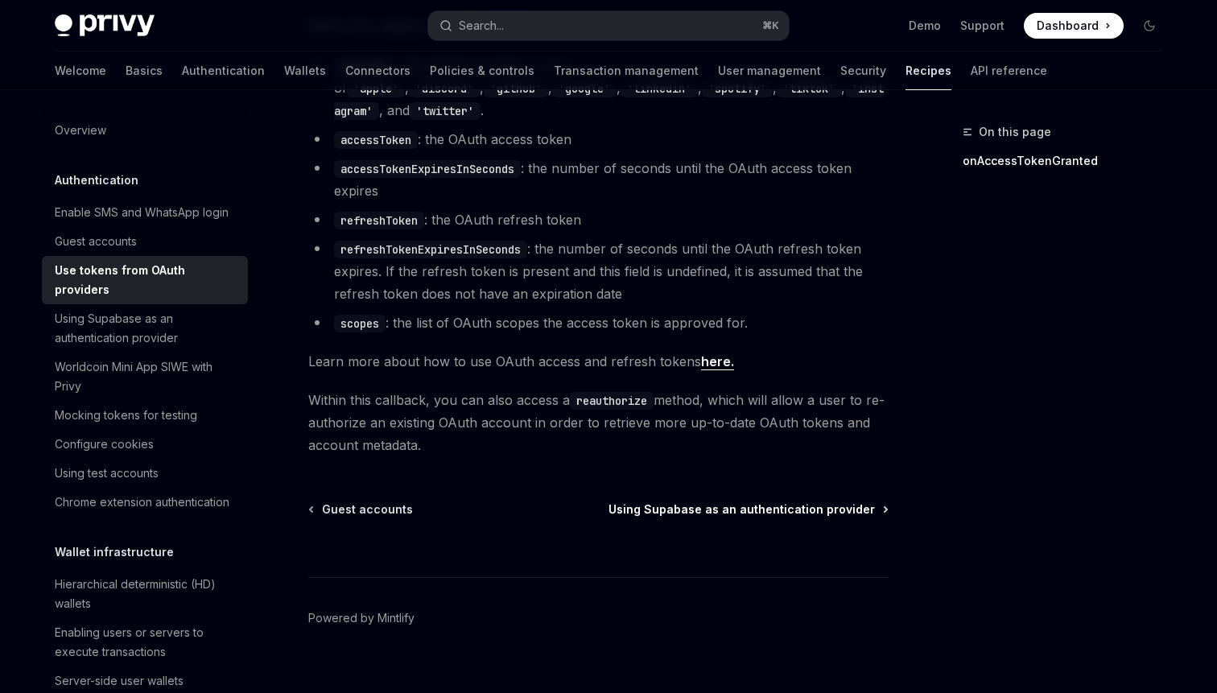
click at [731, 502] on span "Using Supabase as an authentication provider" at bounding box center [742, 510] width 266 height 16
type textarea "*"
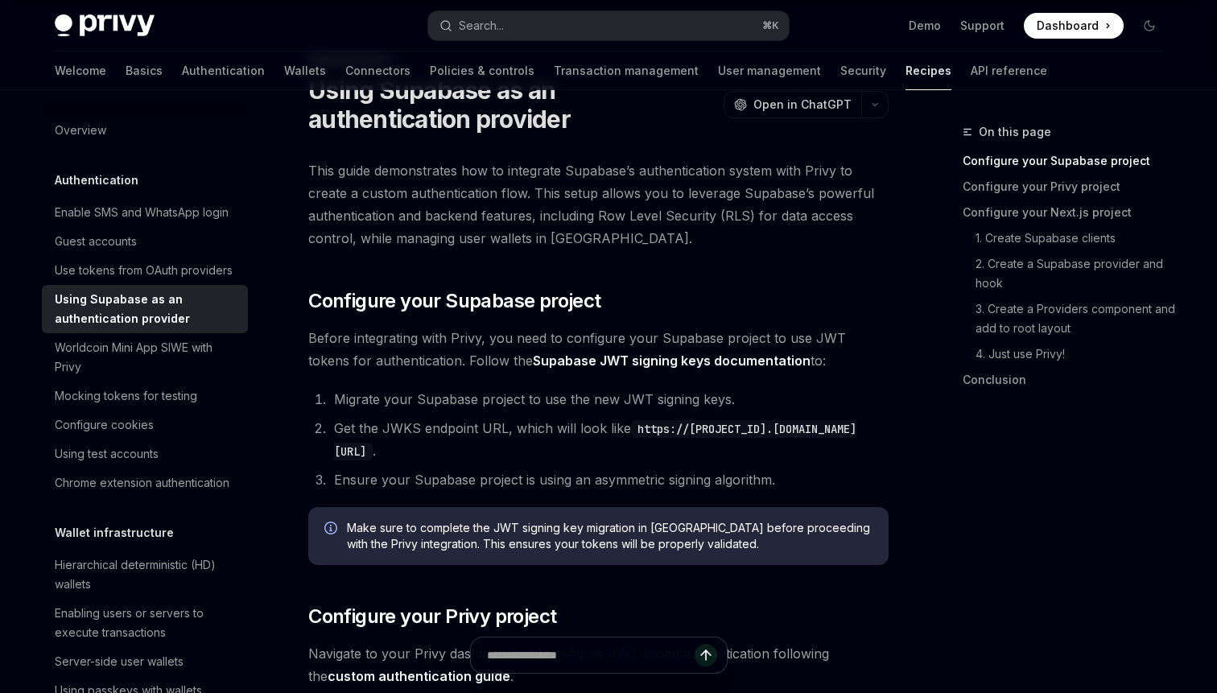
scroll to position [71, 0]
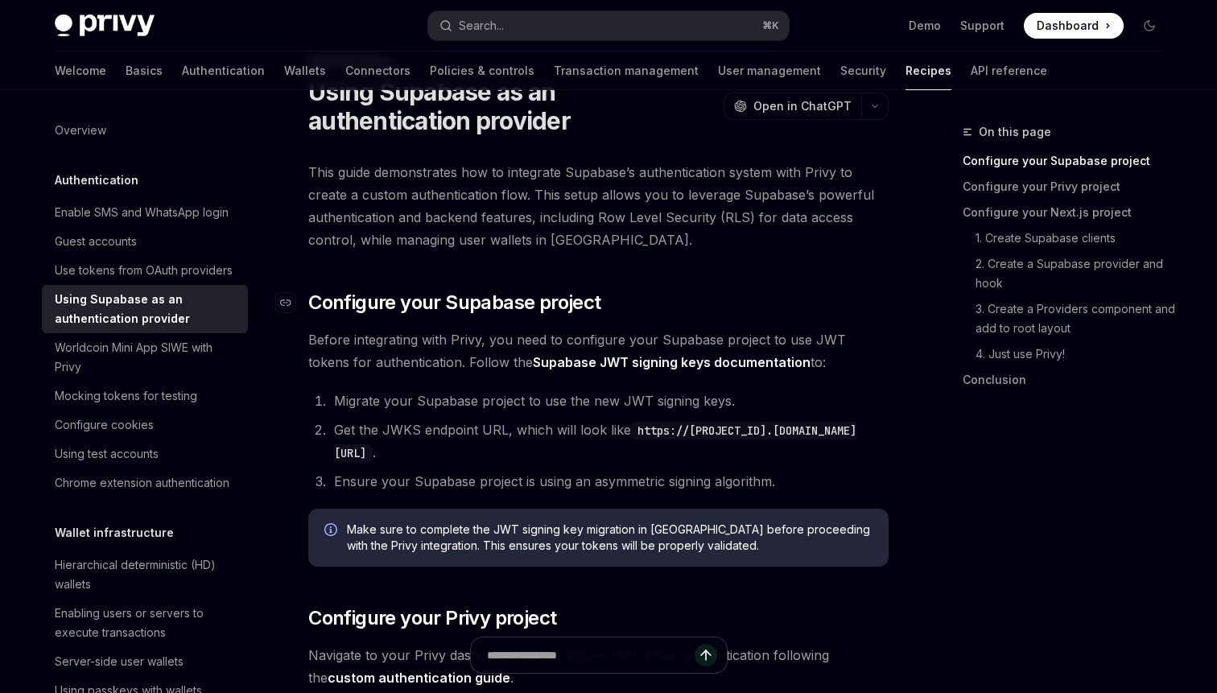
click at [484, 301] on span "Configure your Supabase project" at bounding box center [454, 303] width 292 height 26
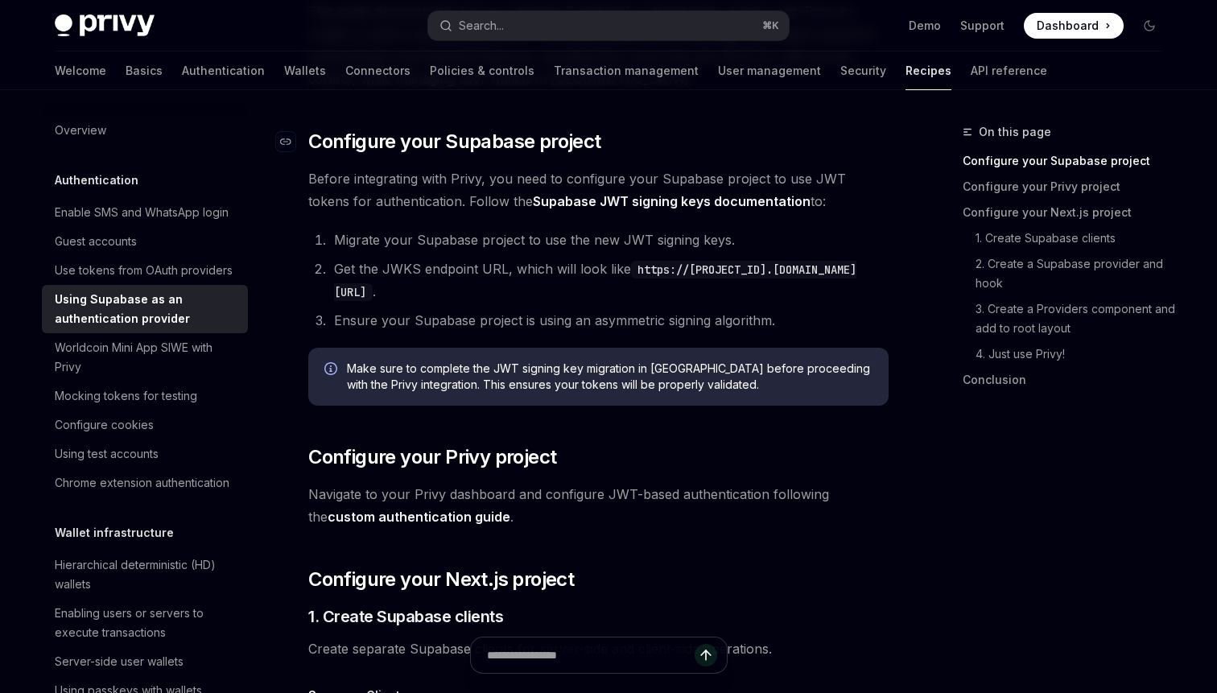
scroll to position [238, 0]
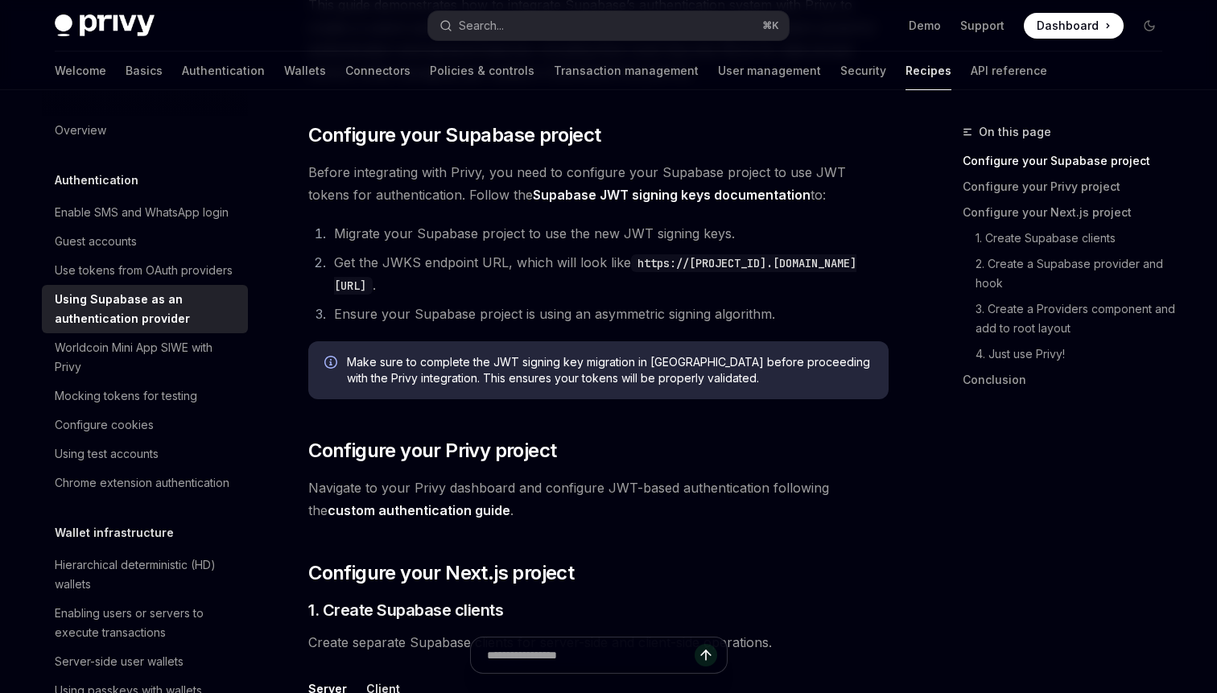
click at [605, 309] on li "Ensure your Supabase project is using an asymmetric signing algorithm." at bounding box center [608, 314] width 559 height 23
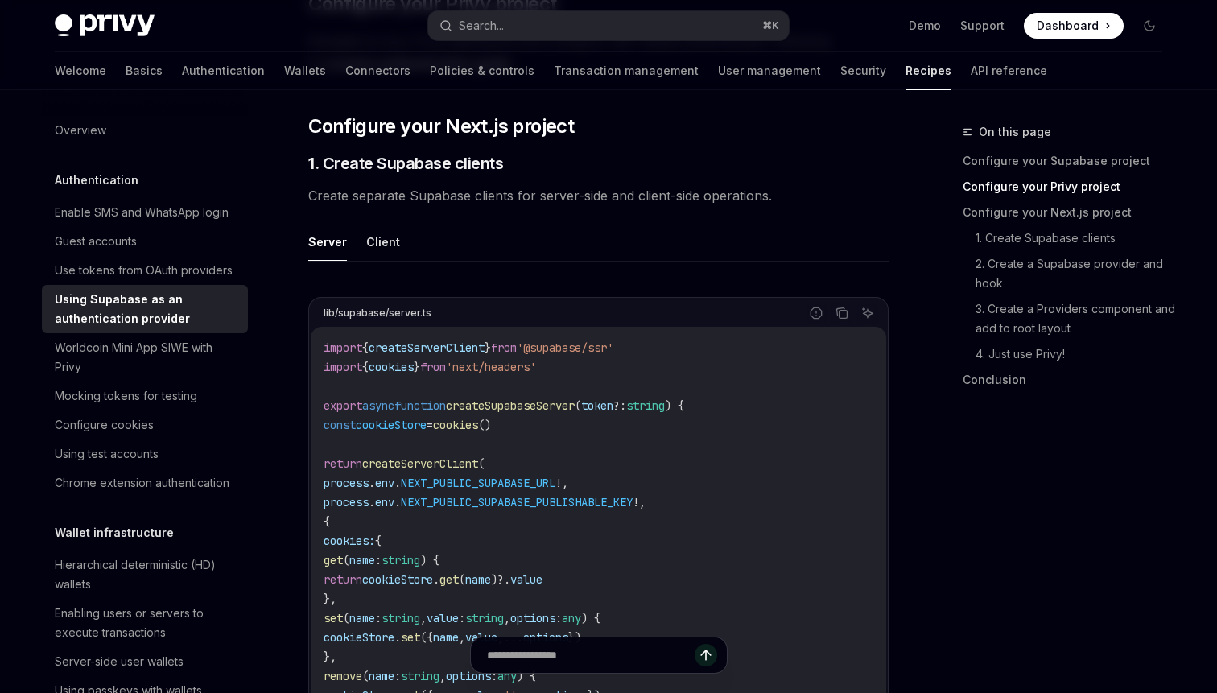
scroll to position [702, 0]
